Goal: Information Seeking & Learning: Understand process/instructions

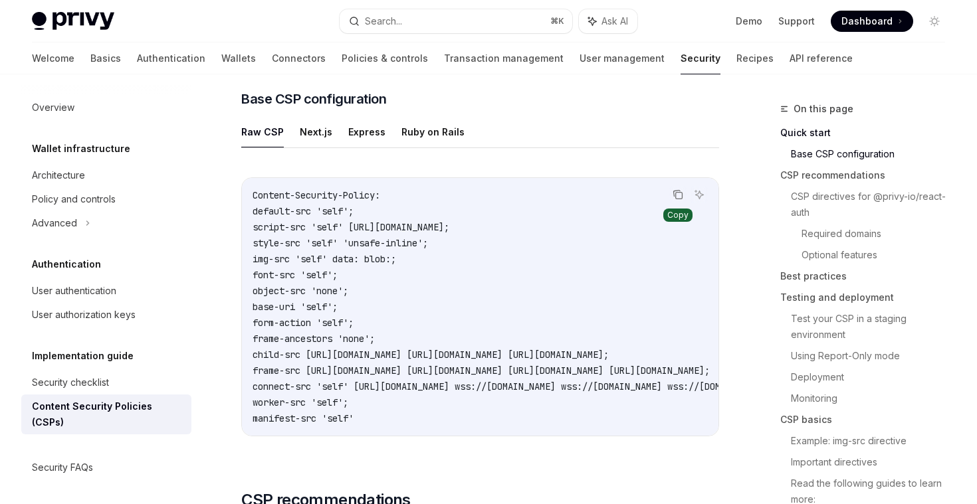
click at [679, 189] on icon "Copy the contents from the code block" at bounding box center [677, 194] width 11 height 11
click at [306, 140] on button "Next.js" at bounding box center [316, 131] width 33 height 31
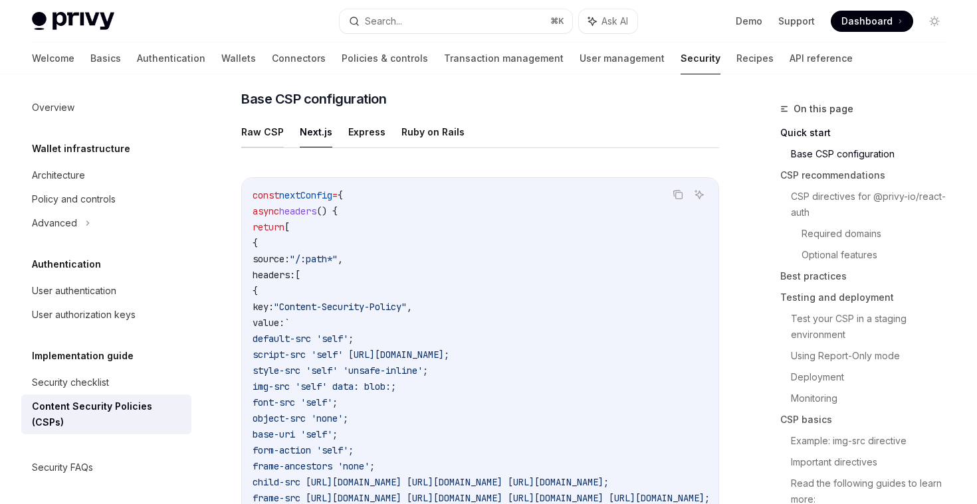
click at [272, 132] on button "Raw CSP" at bounding box center [262, 131] width 43 height 31
type textarea "*"
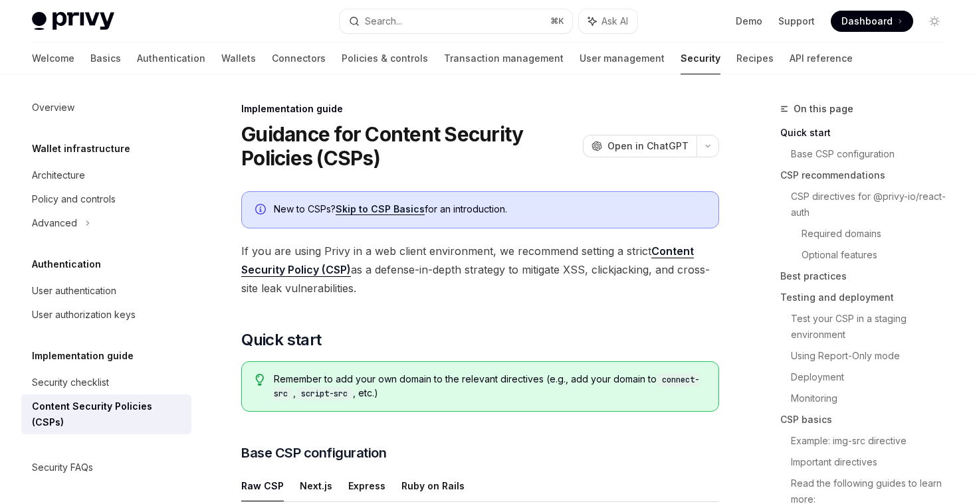
scroll to position [3, 0]
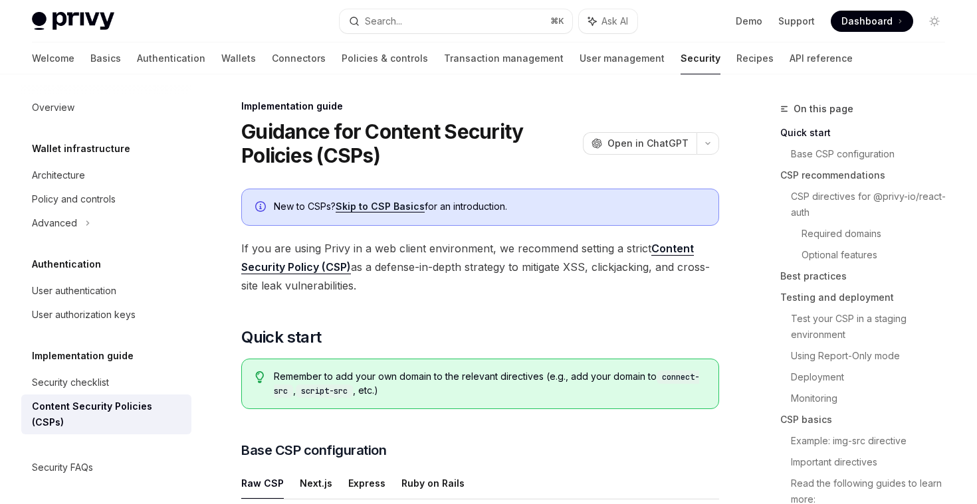
click at [377, 212] on link "Skip to CSP Basics" at bounding box center [380, 207] width 89 height 12
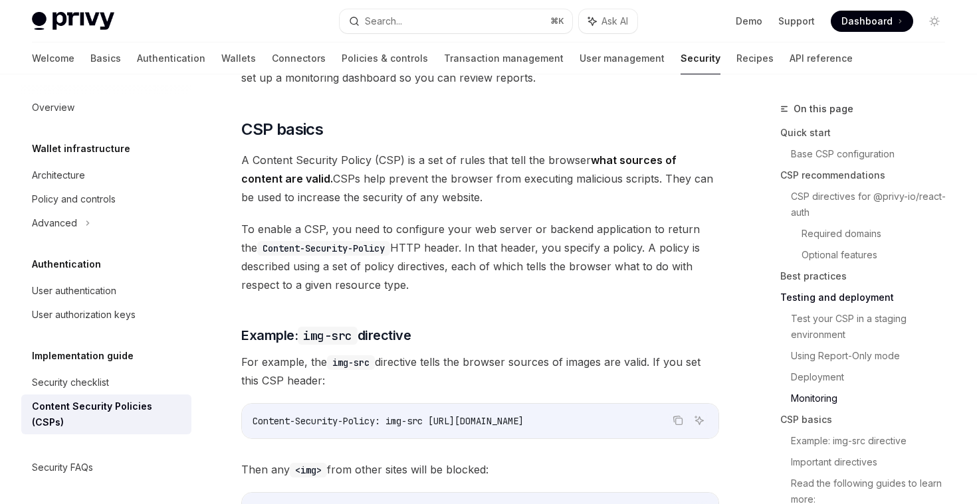
scroll to position [2828, 0]
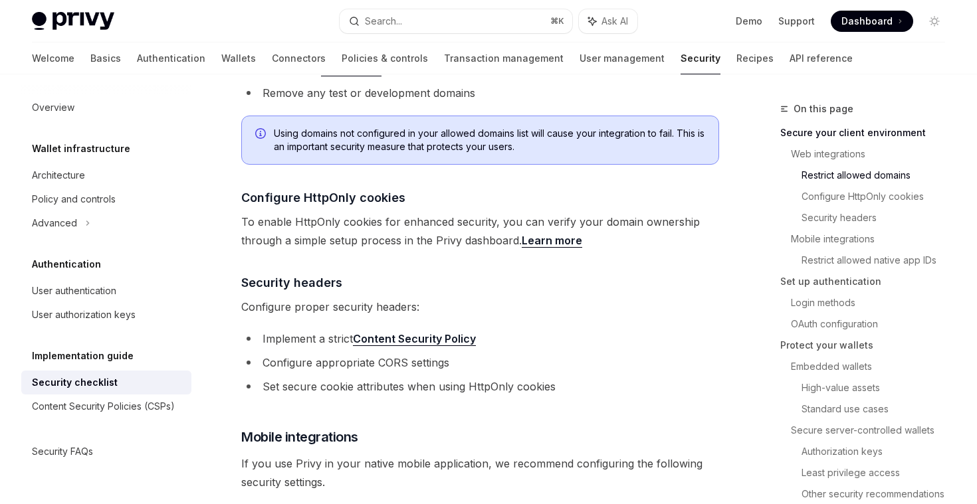
scroll to position [585, 0]
